Goal: Task Accomplishment & Management: Manage account settings

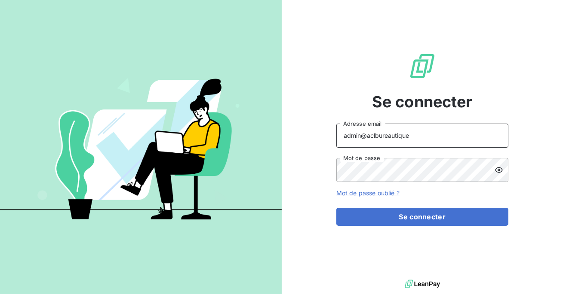
click at [423, 136] on input "admin@aclbureautique" at bounding box center [422, 136] width 172 height 24
type input "admin@aclbureautique"
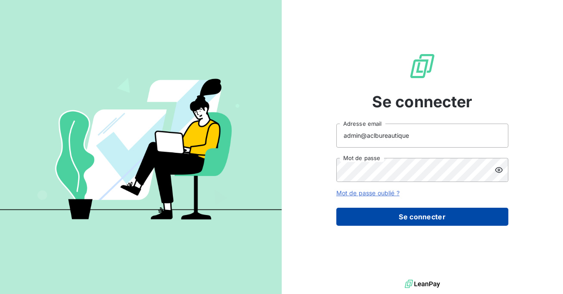
click at [415, 213] on button "Se connecter" at bounding box center [422, 217] width 172 height 18
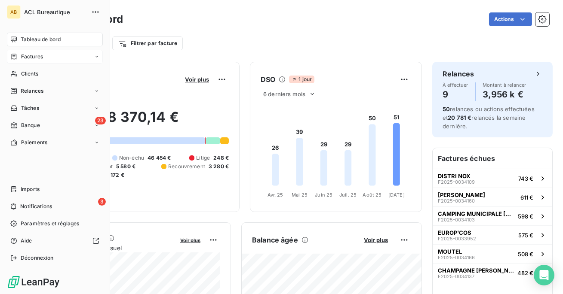
click at [23, 61] on div "Factures" at bounding box center [55, 57] width 96 height 14
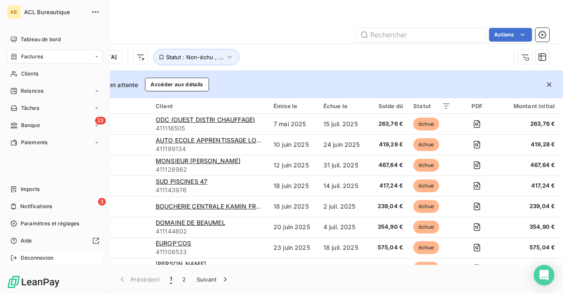
click at [25, 264] on div "Déconnexion" at bounding box center [55, 258] width 96 height 14
